Goal: Information Seeking & Learning: Understand process/instructions

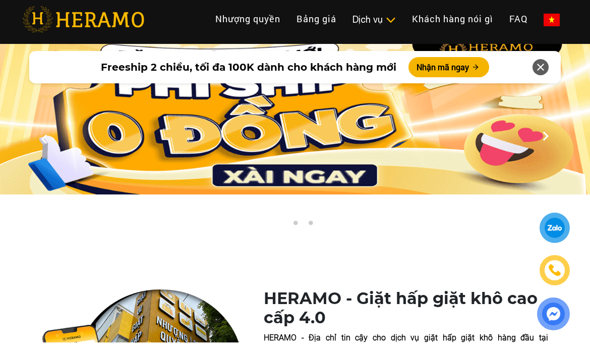
scroll to position [6, 0]
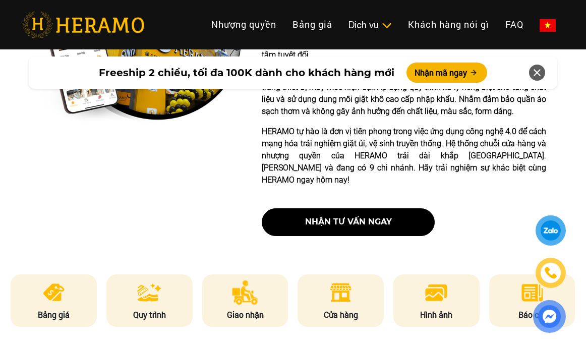
scroll to position [344, 0]
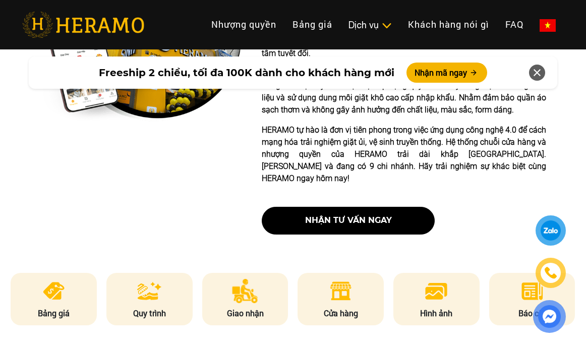
click at [357, 230] on button "nhận tư vấn ngay" at bounding box center [348, 221] width 173 height 28
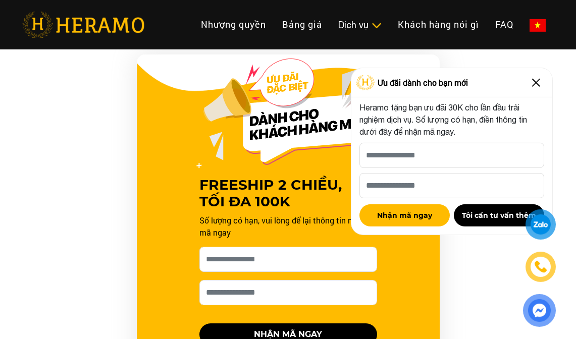
scroll to position [985, 0]
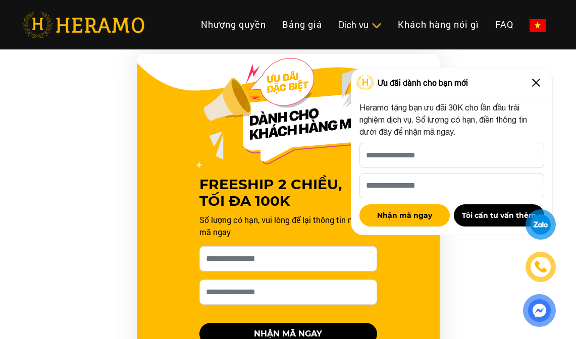
click at [531, 90] on img at bounding box center [536, 83] width 16 height 16
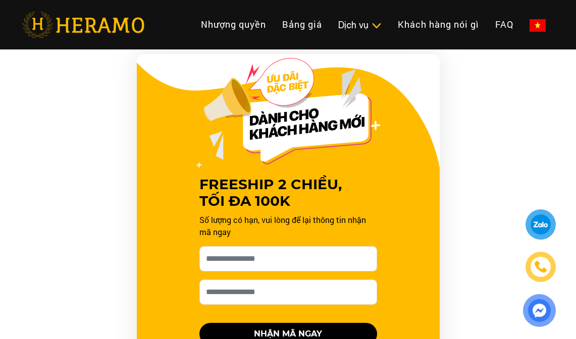
click at [299, 23] on link "Bảng giá" at bounding box center [302, 25] width 56 height 22
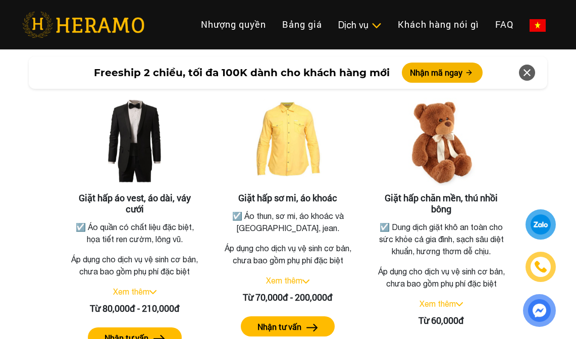
click at [468, 377] on div "Giặt hấp chăn mền, thú nhồi bông ☑️ Dung dịch giặt khô an toàn cho sức khỏe cả …" at bounding box center [441, 231] width 146 height 294
